Goal: Transaction & Acquisition: Purchase product/service

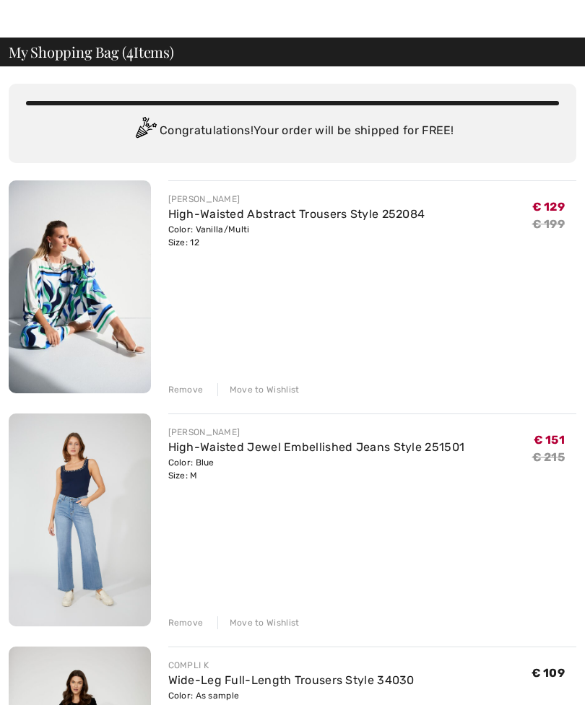
scroll to position [34, 0]
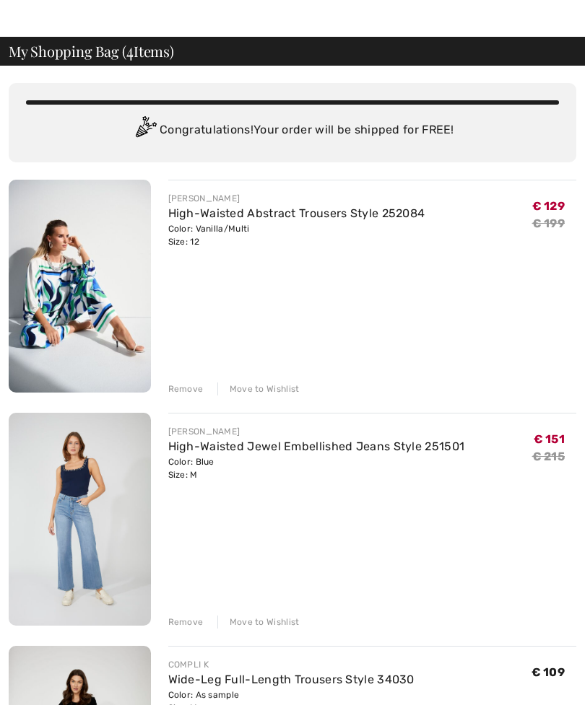
click at [105, 285] on img at bounding box center [80, 286] width 142 height 213
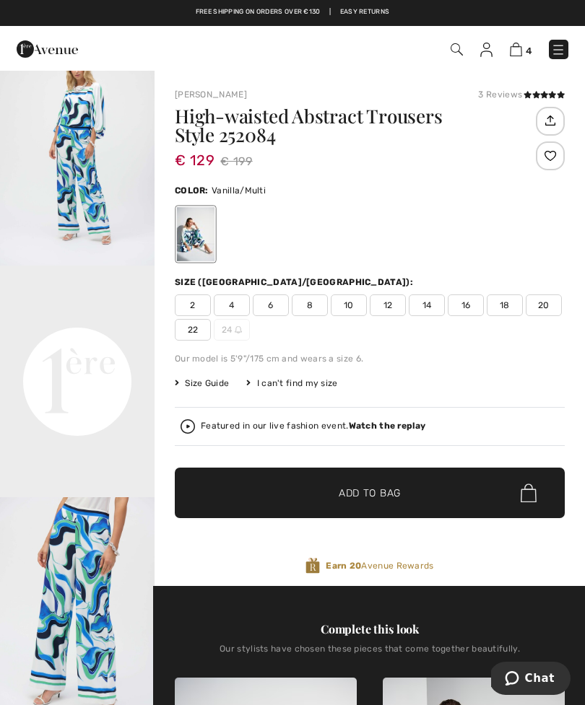
scroll to position [276, 0]
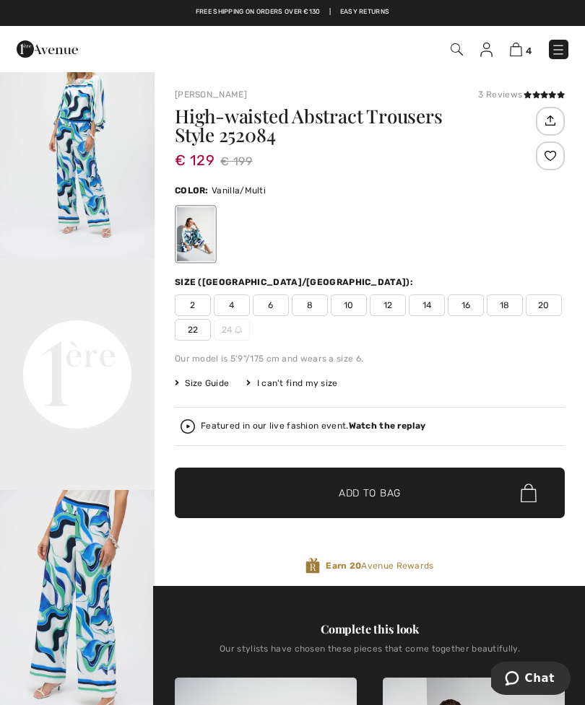
click at [515, 54] on img at bounding box center [516, 50] width 12 height 14
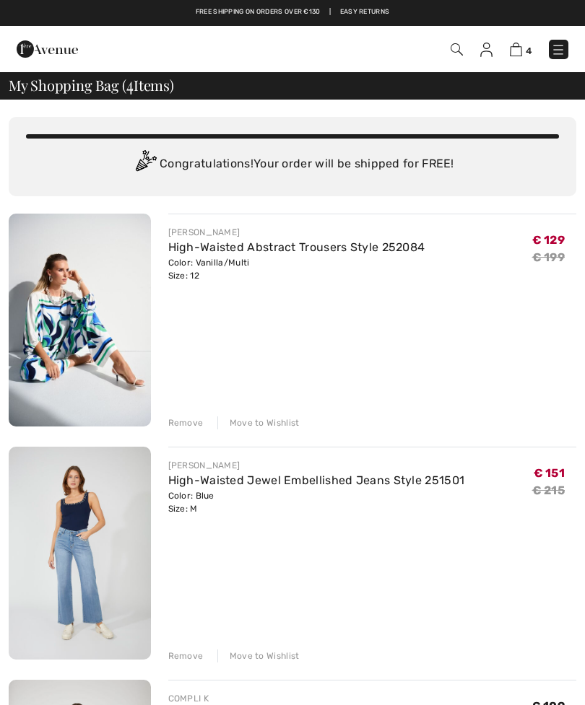
click at [196, 424] on div "Remove" at bounding box center [185, 423] width 35 height 13
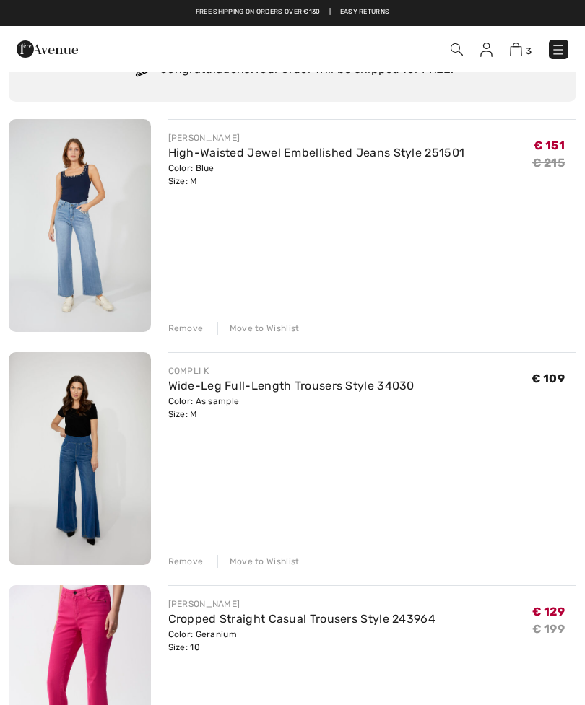
scroll to position [90, 0]
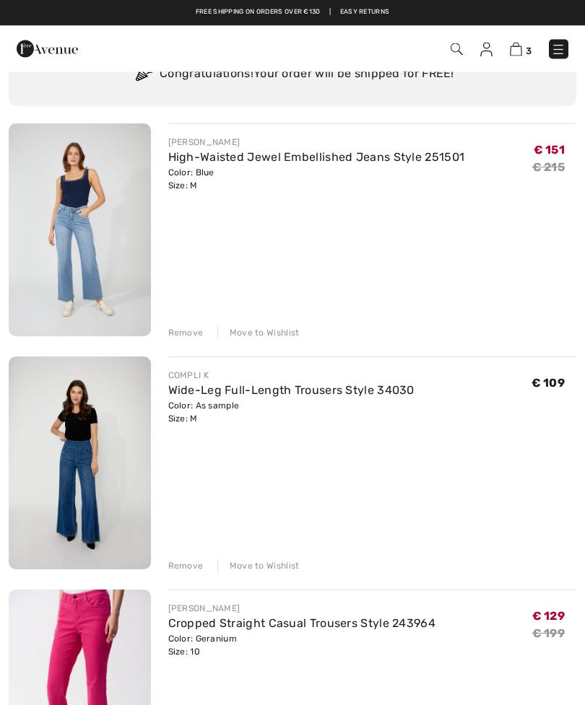
click at [96, 484] on img at bounding box center [80, 463] width 142 height 213
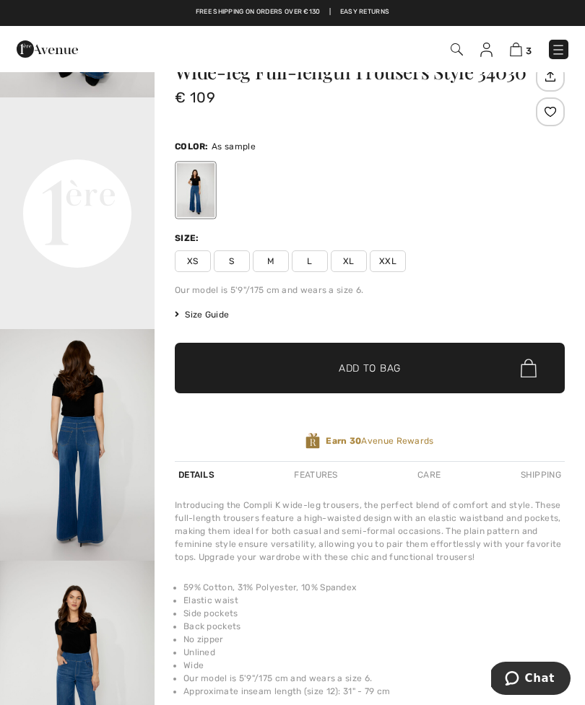
scroll to position [405, 0]
click at [97, 512] on img "3 / 4" at bounding box center [77, 445] width 155 height 232
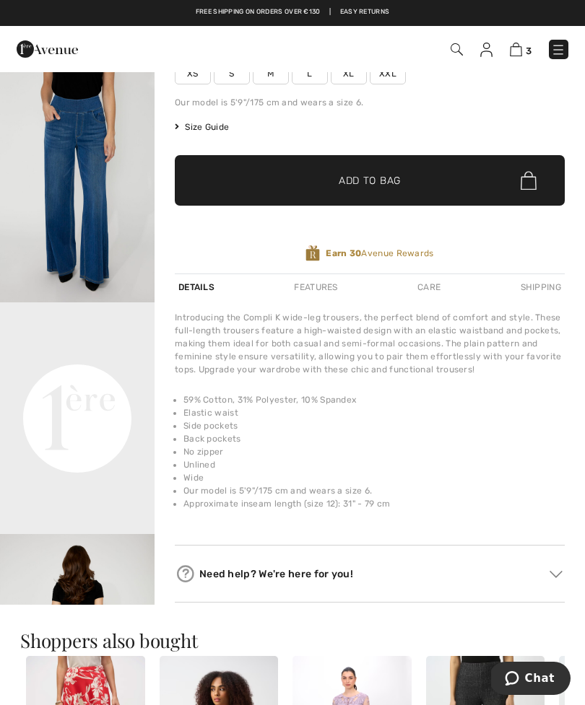
click at [105, 210] on img "2 / 4" at bounding box center [77, 187] width 155 height 232
click at [519, 55] on img at bounding box center [516, 50] width 12 height 14
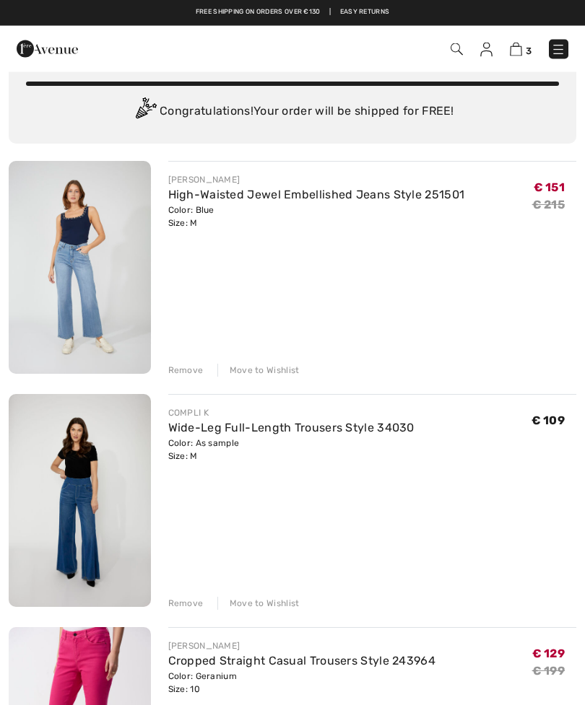
scroll to position [50, 0]
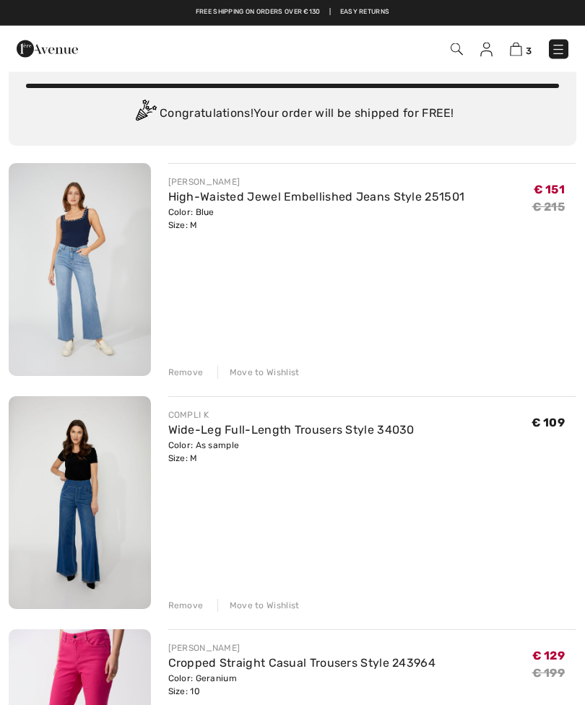
click at [87, 271] on img at bounding box center [80, 270] width 142 height 213
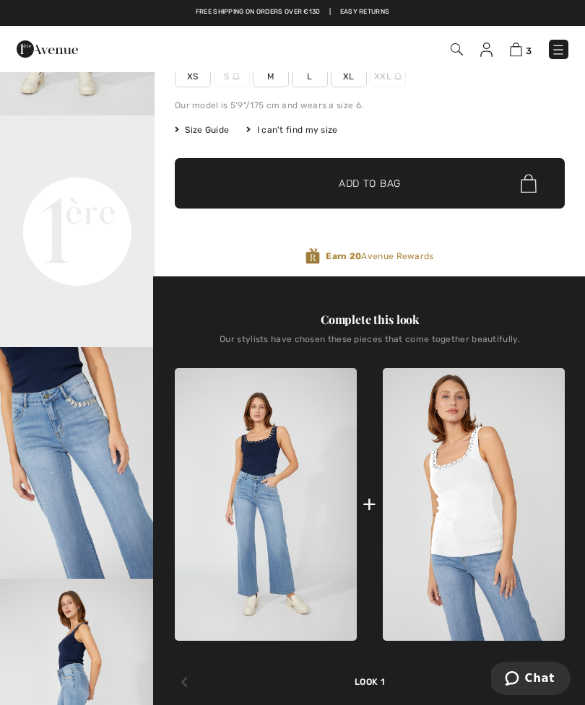
scroll to position [253, 0]
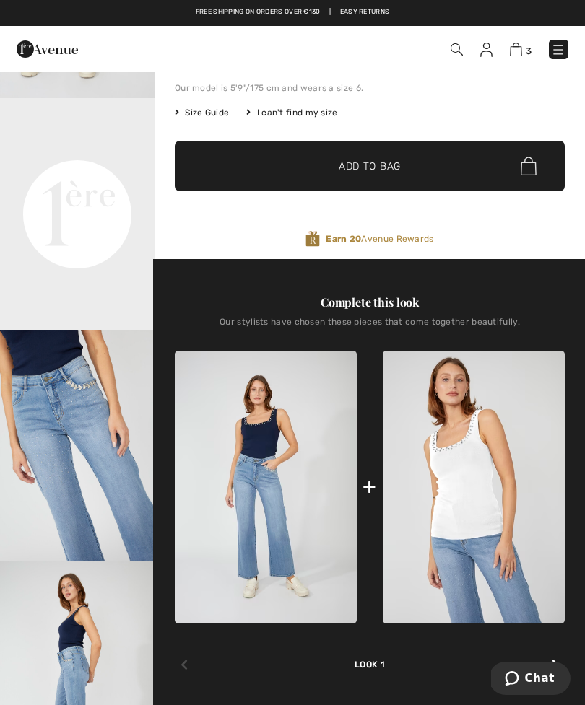
click at [276, 447] on img at bounding box center [266, 488] width 182 height 274
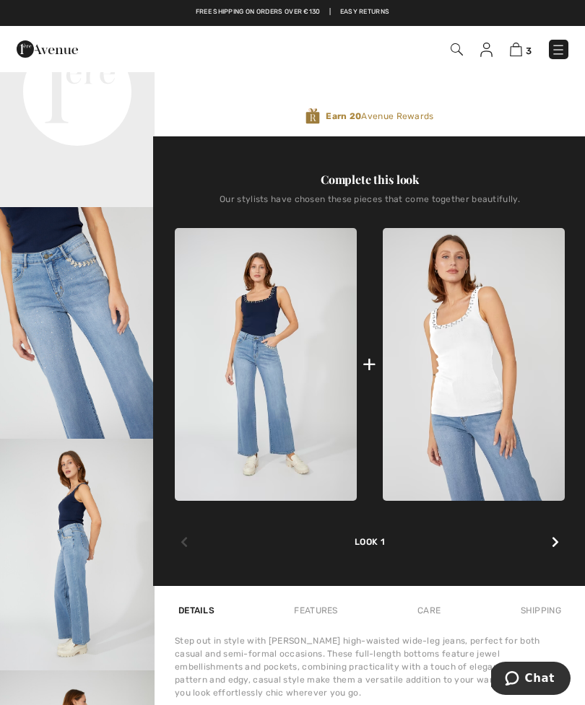
scroll to position [374, 0]
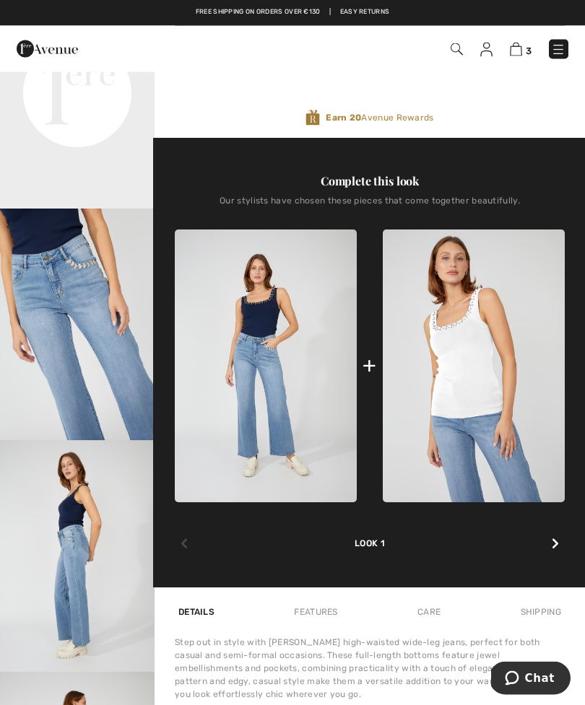
click at [271, 322] on img at bounding box center [266, 367] width 182 height 274
click at [279, 325] on img at bounding box center [266, 367] width 182 height 274
click at [557, 540] on icon at bounding box center [555, 545] width 7 height 12
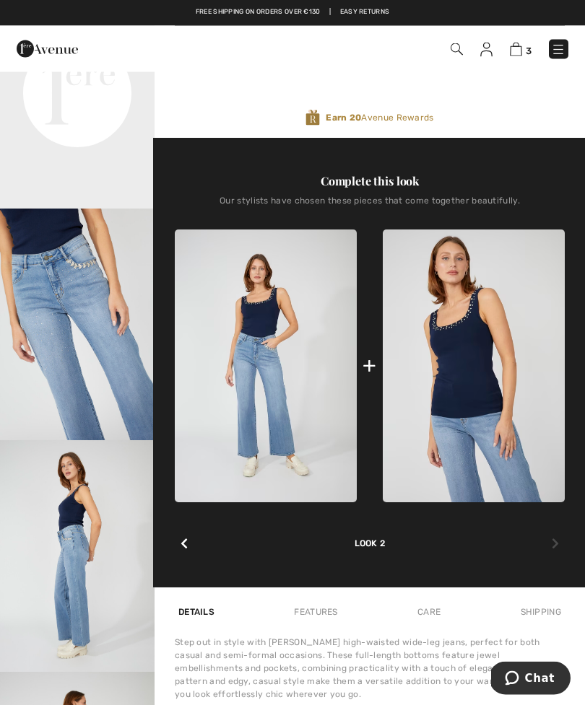
scroll to position [375, 0]
click at [480, 378] on img at bounding box center [474, 367] width 182 height 274
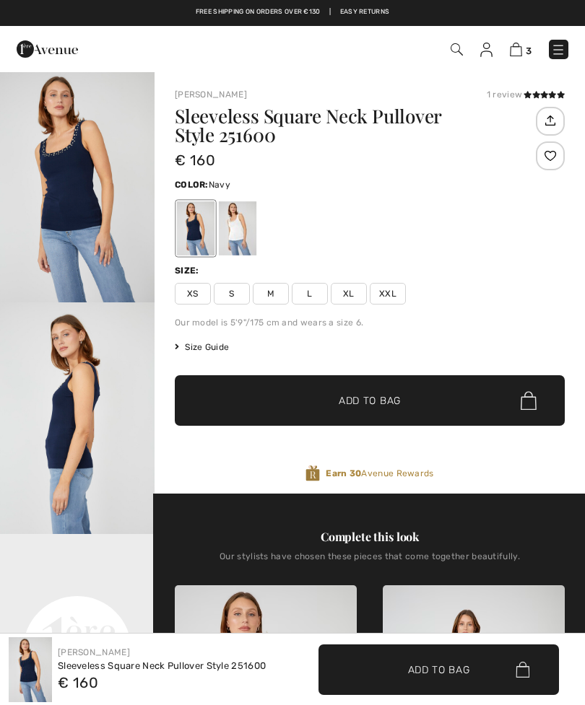
checkbox input "true"
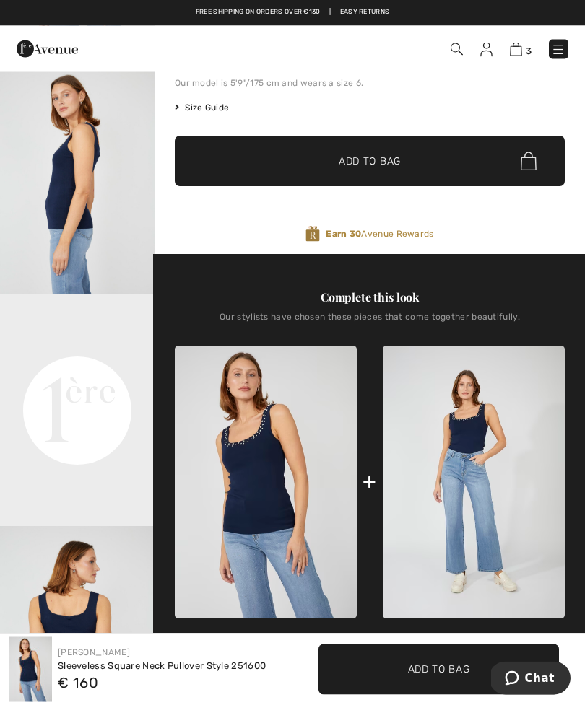
scroll to position [247, 0]
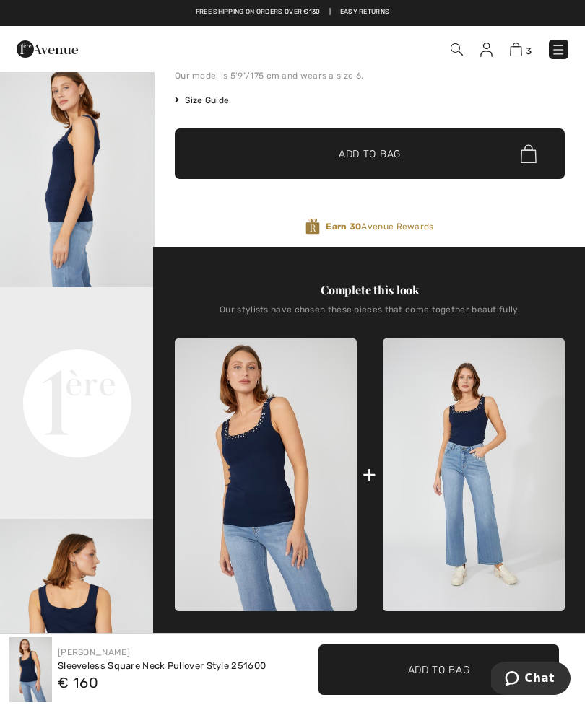
click at [271, 491] on img at bounding box center [266, 476] width 182 height 274
click at [90, 637] on img "3 / 4" at bounding box center [77, 635] width 155 height 232
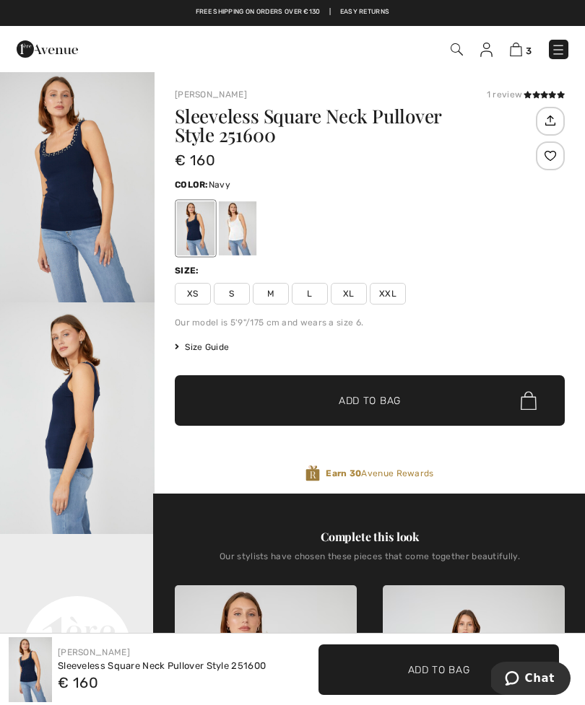
click at [514, 56] on img at bounding box center [516, 50] width 12 height 14
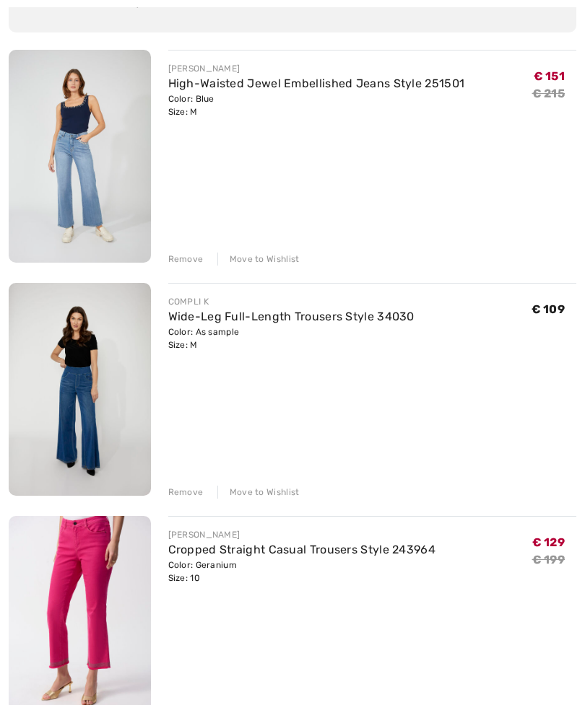
scroll to position [165, 0]
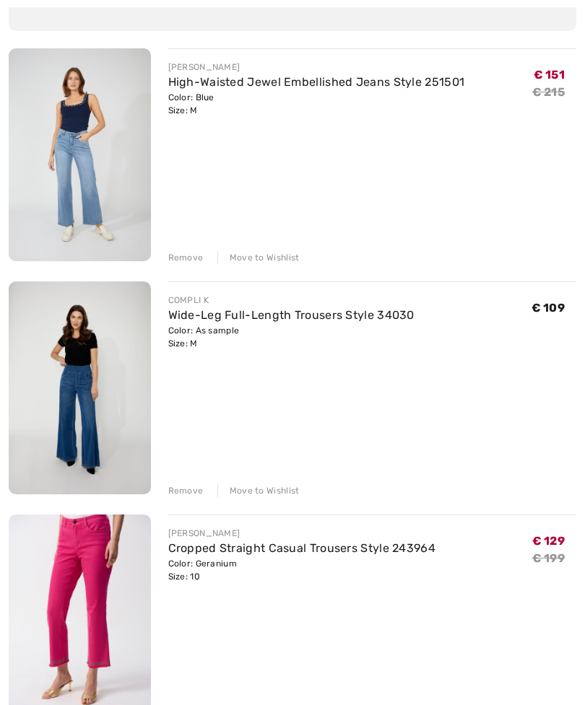
click at [87, 176] on img at bounding box center [80, 154] width 142 height 213
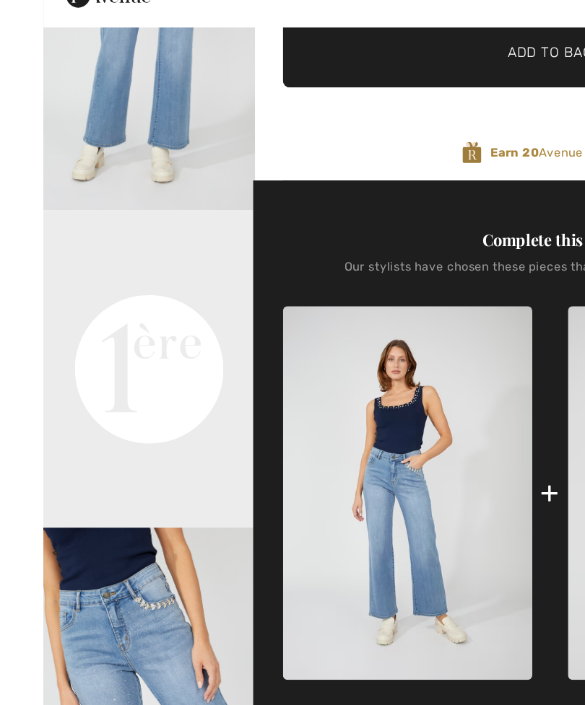
scroll to position [290, 0]
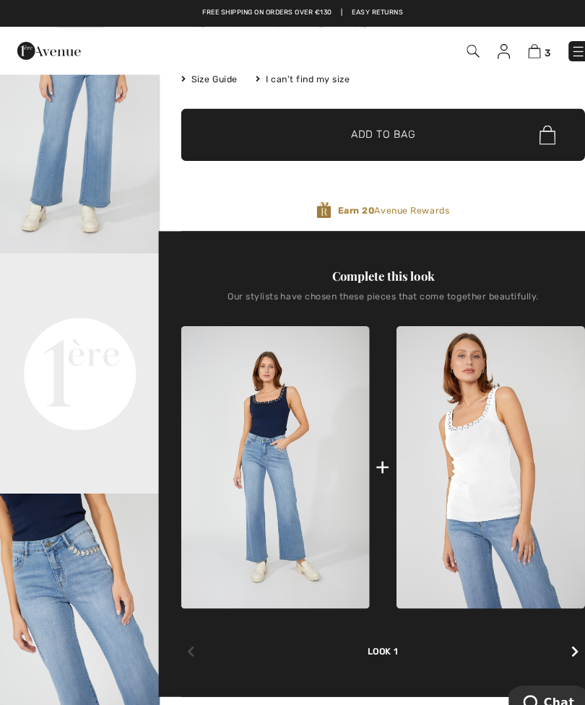
click at [520, 53] on img at bounding box center [516, 50] width 12 height 14
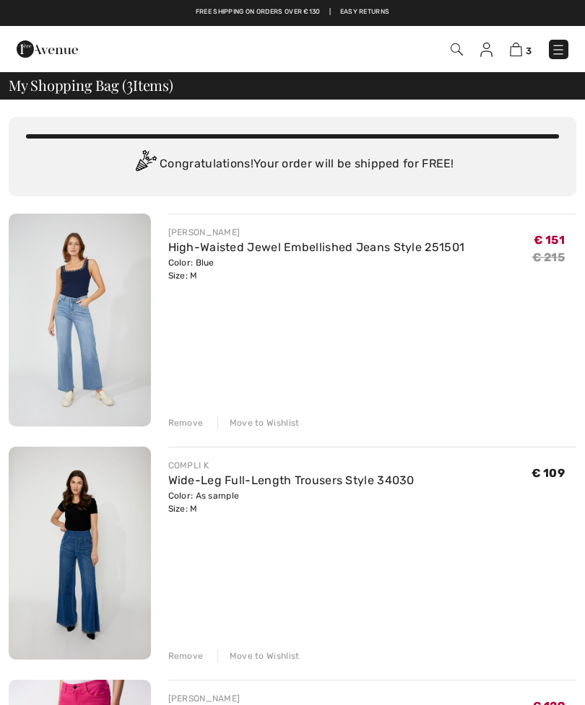
click at [95, 575] on img at bounding box center [80, 553] width 142 height 213
click at [193, 486] on link "Wide-Leg Full-Length Trousers Style 34030" at bounding box center [291, 481] width 246 height 14
click at [214, 474] on link "Wide-Leg Full-Length Trousers Style 34030" at bounding box center [291, 481] width 246 height 14
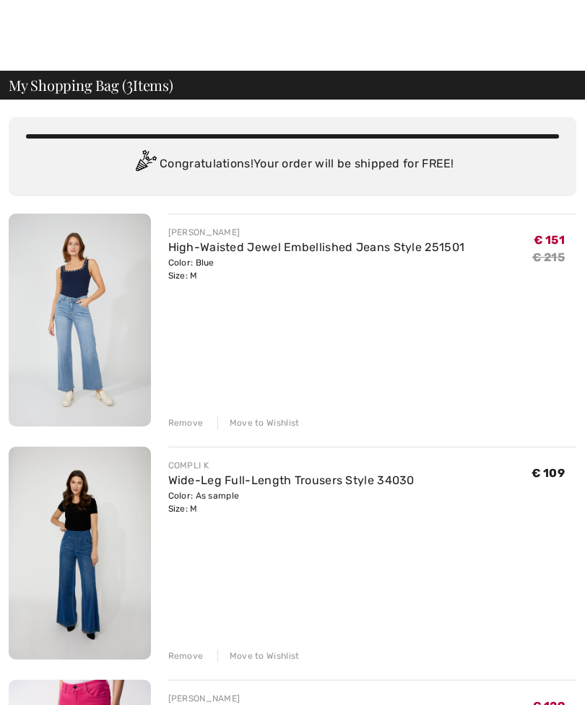
click at [91, 447] on img at bounding box center [80, 553] width 142 height 213
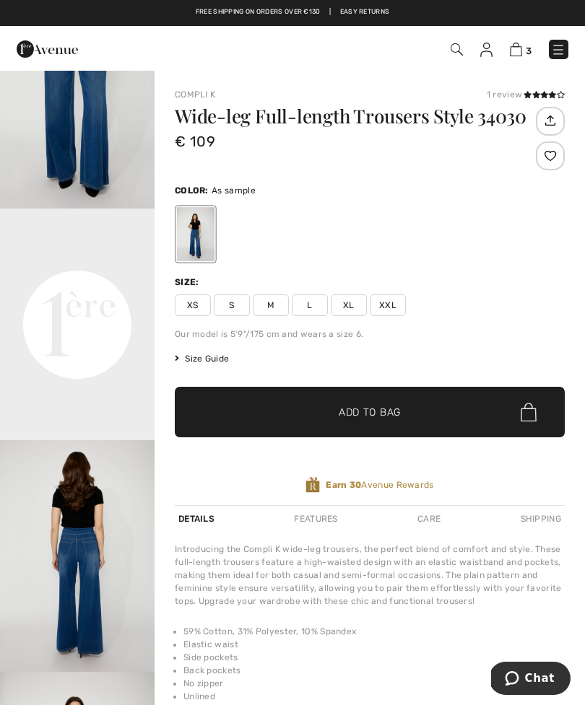
scroll to position [344, 0]
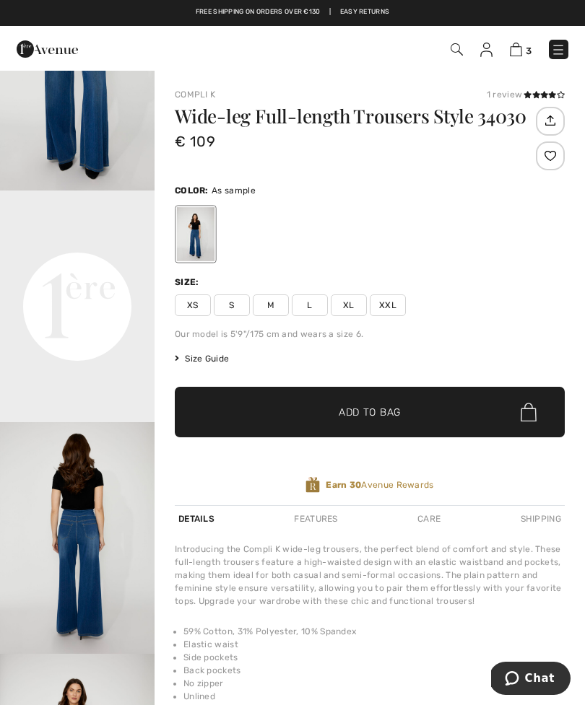
click at [111, 268] on video "Your browser does not support the video tag." at bounding box center [77, 229] width 155 height 77
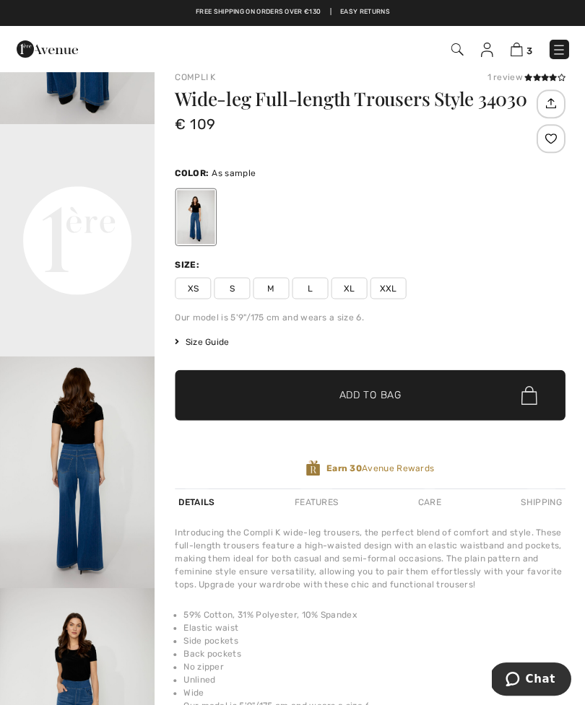
scroll to position [0, 0]
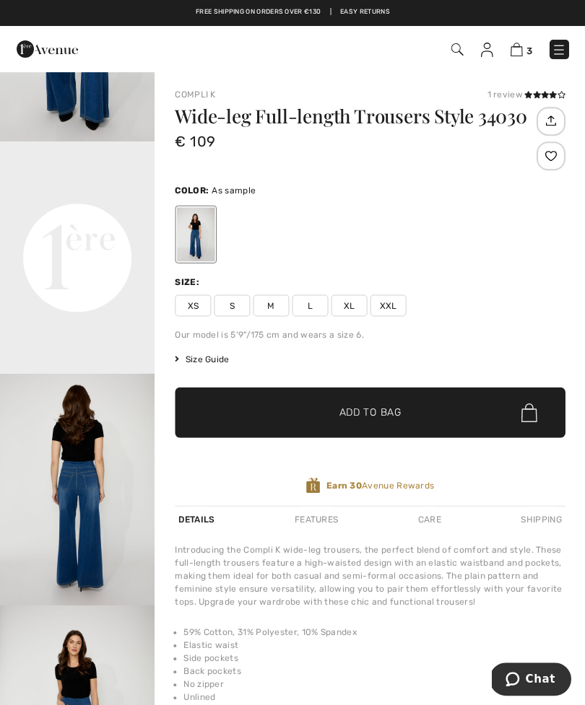
click at [521, 48] on img at bounding box center [516, 50] width 12 height 14
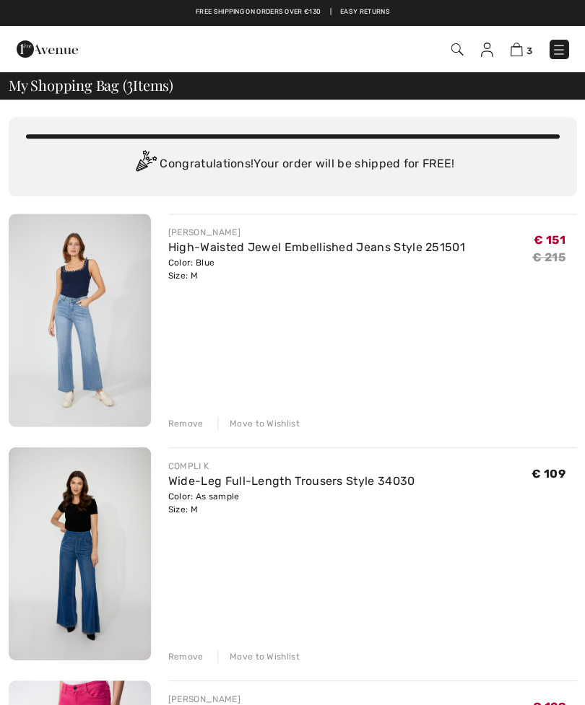
click at [192, 659] on div "Remove" at bounding box center [185, 656] width 35 height 13
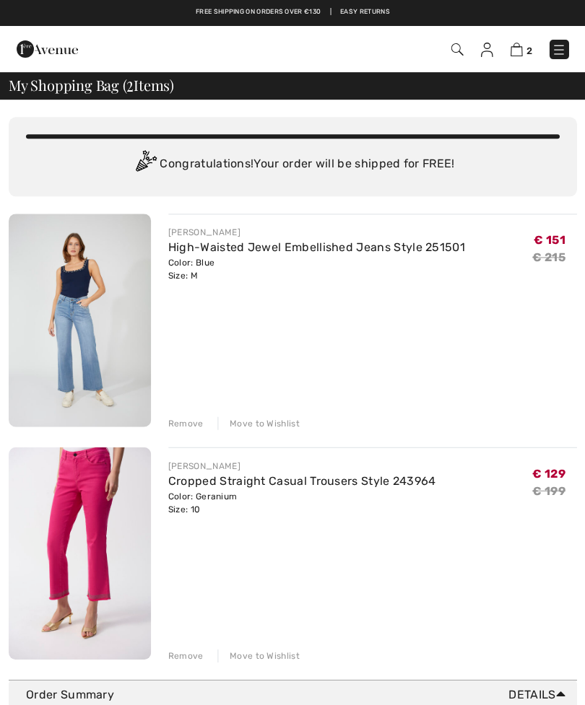
click at [101, 537] on img at bounding box center [80, 553] width 142 height 212
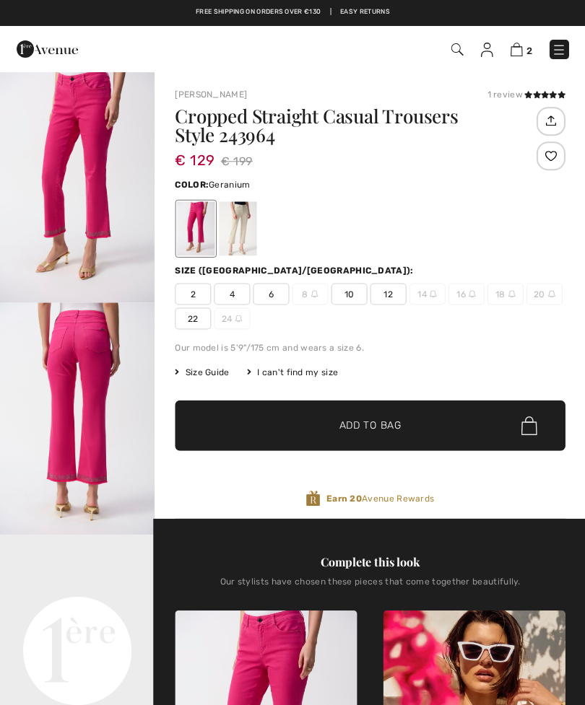
checkbox input "true"
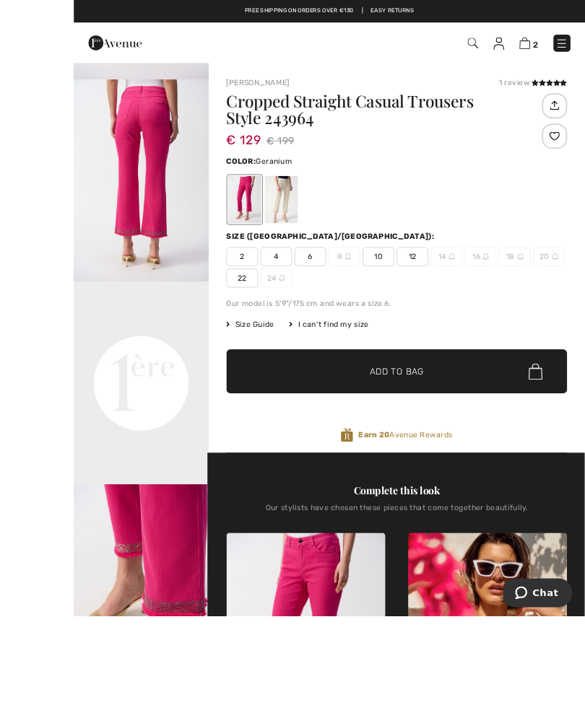
scroll to position [10, 0]
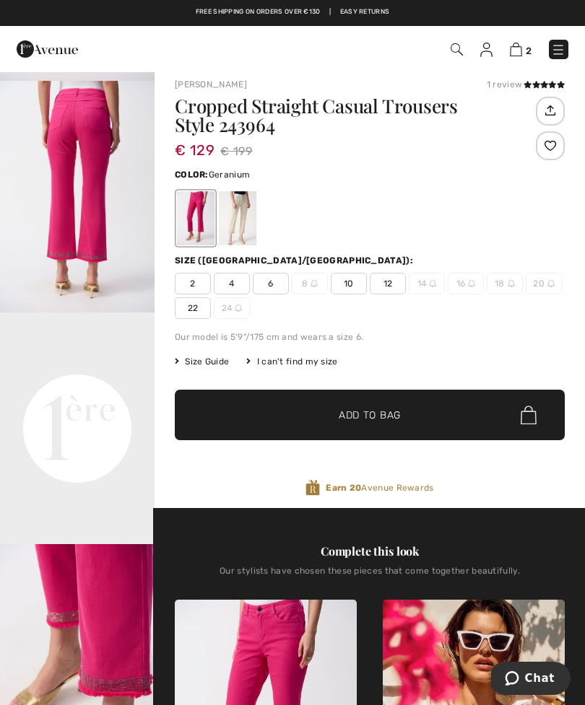
click at [238, 219] on div at bounding box center [238, 218] width 38 height 54
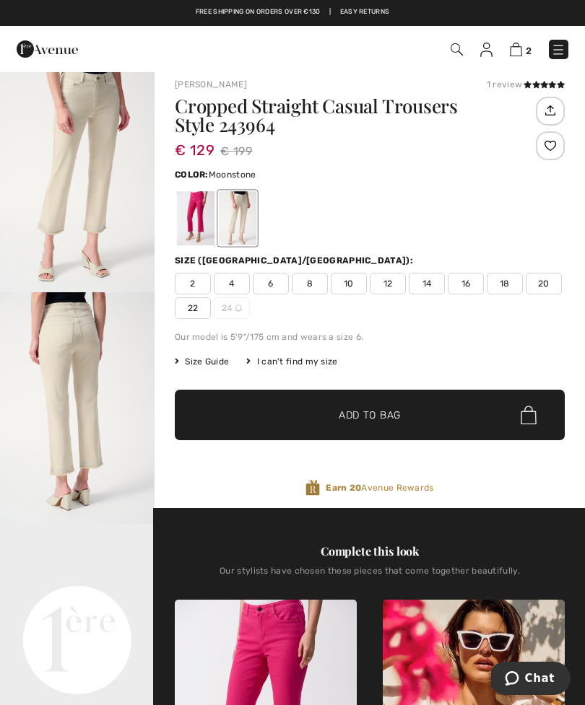
scroll to position [0, 0]
click at [100, 208] on img "1 / 4" at bounding box center [77, 177] width 155 height 232
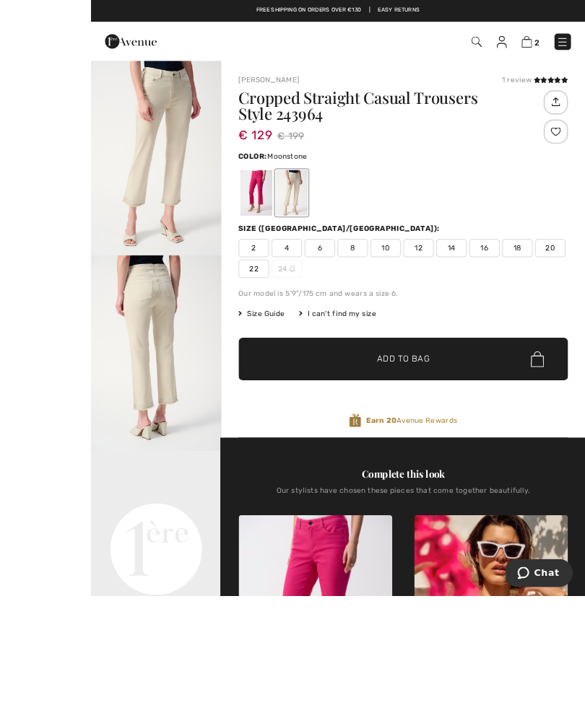
scroll to position [1, 0]
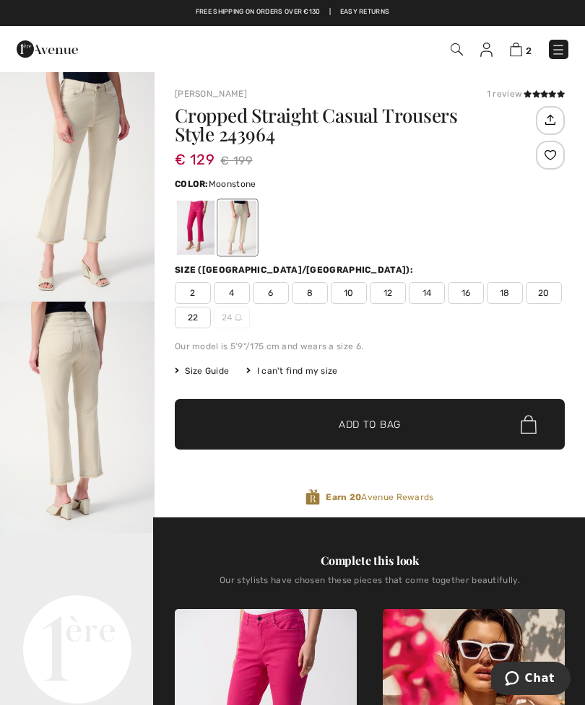
click at [521, 54] on img at bounding box center [516, 50] width 12 height 14
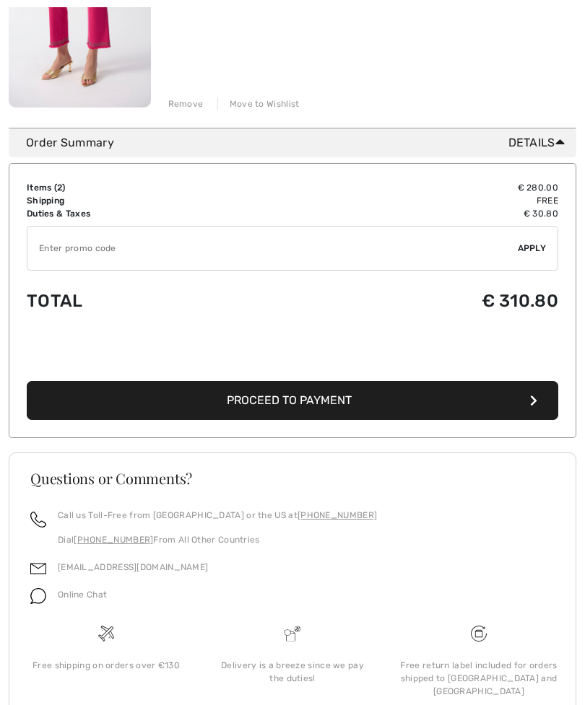
scroll to position [557, 0]
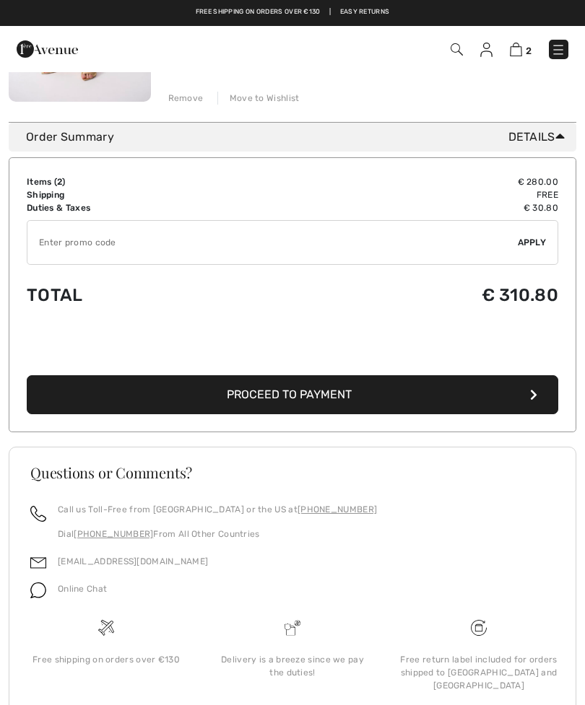
click at [531, 400] on icon "button" at bounding box center [533, 395] width 7 height 12
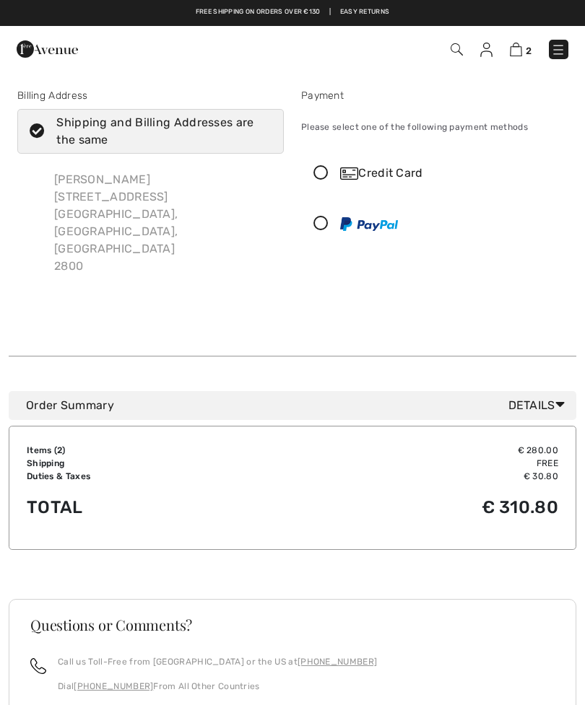
click at [325, 171] on icon at bounding box center [321, 173] width 38 height 15
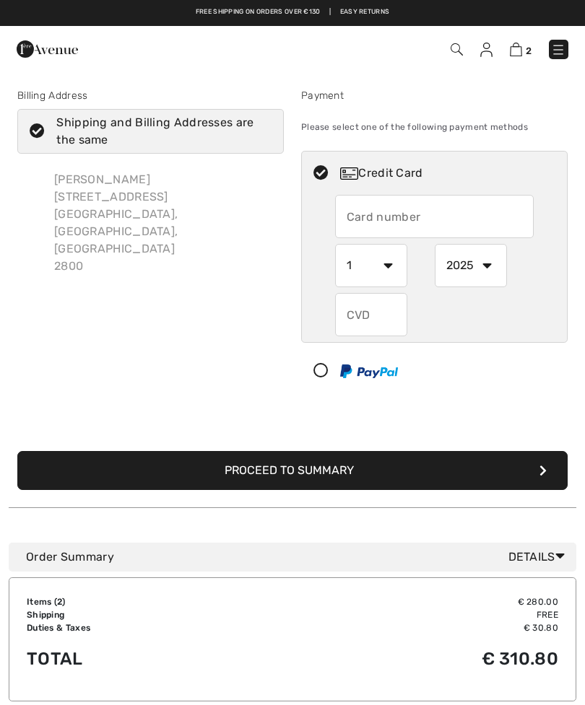
click at [389, 216] on input "text" at bounding box center [434, 216] width 199 height 43
type input "4454716745112593"
select select "7"
select select "2027"
click at [497, 310] on div at bounding box center [434, 314] width 199 height 43
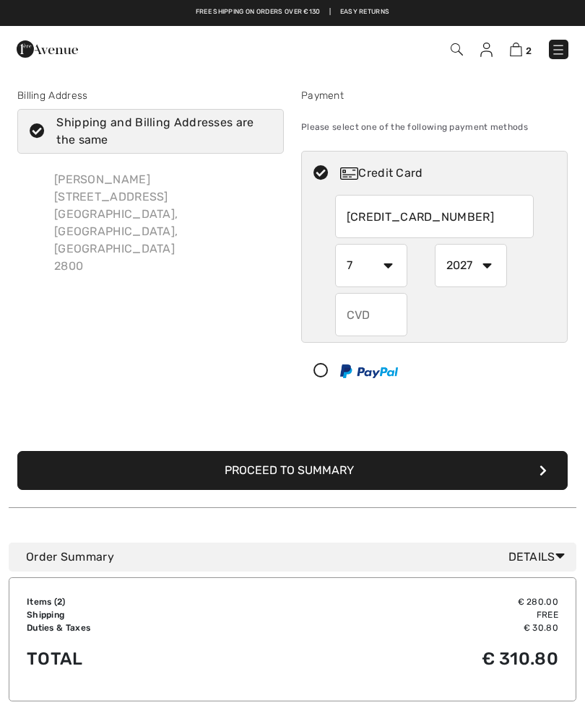
click at [384, 316] on input "text" at bounding box center [371, 314] width 72 height 43
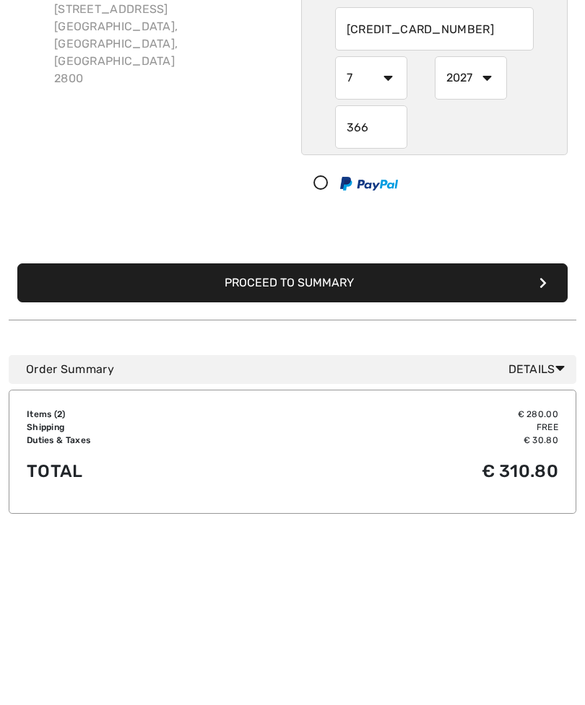
type input "366"
click at [521, 293] on div "366" at bounding box center [434, 314] width 199 height 43
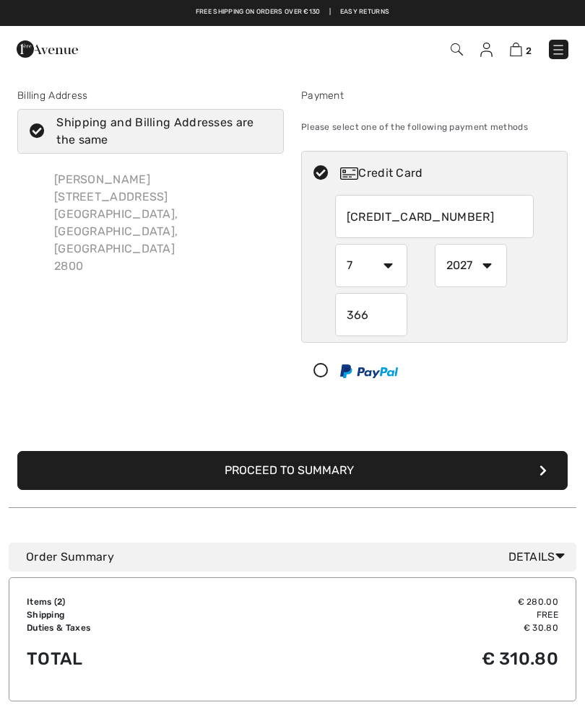
click at [544, 477] on button "Proceed to Summary" at bounding box center [292, 470] width 550 height 39
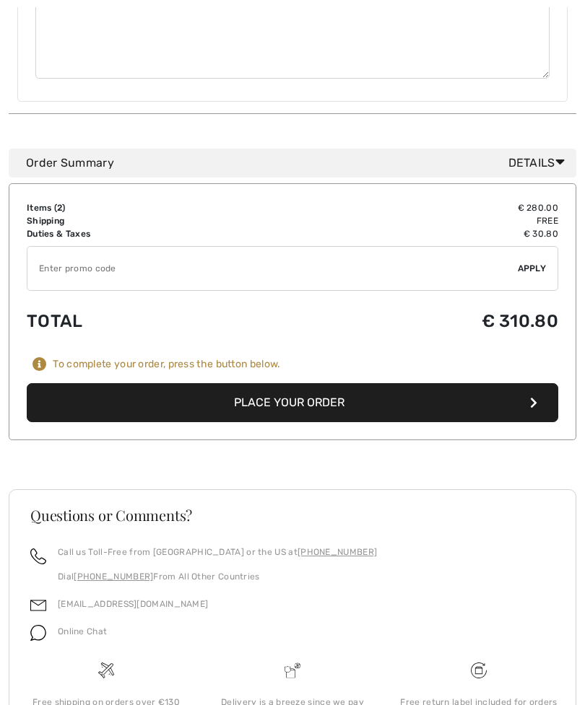
scroll to position [775, 0]
click at [321, 383] on button "Place Your Order" at bounding box center [292, 402] width 531 height 39
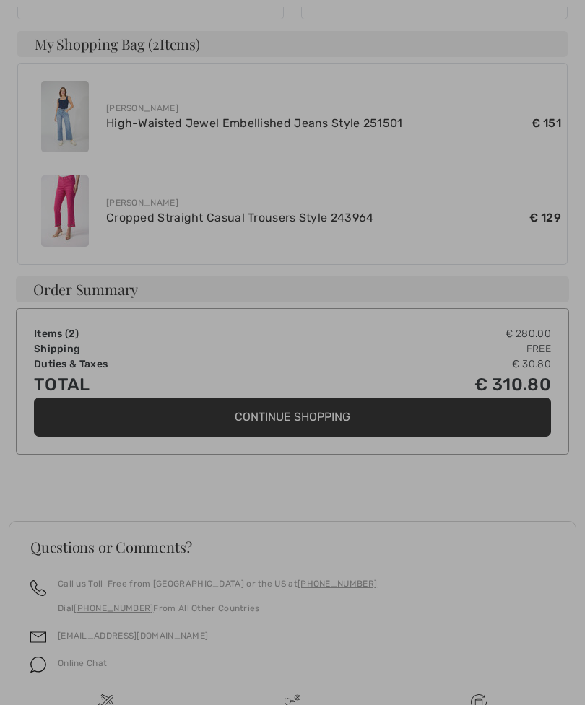
scroll to position [637, 0]
